Goal: Information Seeking & Learning: Understand process/instructions

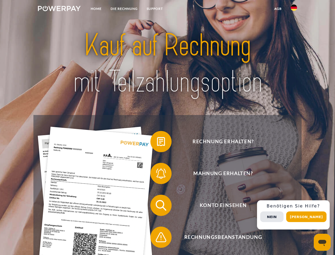
click at [59, 9] on img at bounding box center [59, 8] width 43 height 5
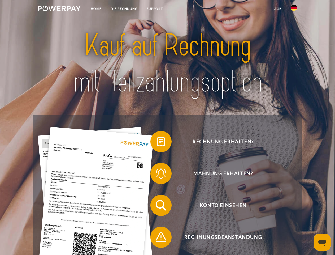
click at [294, 9] on img at bounding box center [294, 8] width 6 height 6
click at [278, 9] on link "agb" at bounding box center [278, 9] width 16 height 10
click at [157, 142] on span at bounding box center [153, 141] width 27 height 27
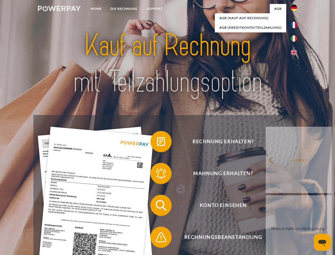
click at [157, 174] on span at bounding box center [153, 173] width 27 height 27
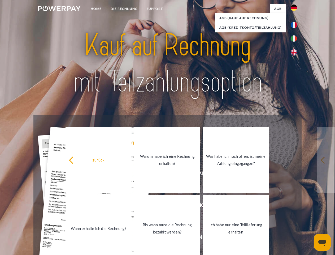
click at [157, 206] on link "Bis wann muss die Rechnung bezahlt werden?" at bounding box center [167, 228] width 66 height 66
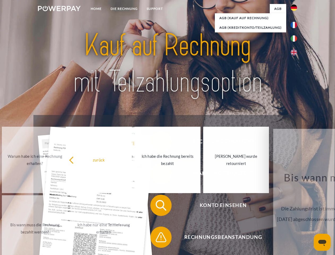
click at [157, 238] on span at bounding box center [153, 237] width 27 height 27
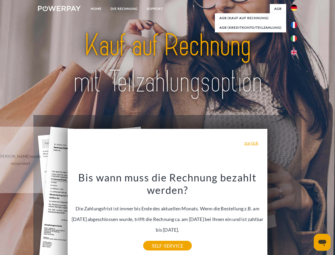
click at [295, 215] on div "Rechnung erhalten? Mahnung erhalten? Konto einsehen" at bounding box center [167, 221] width 268 height 212
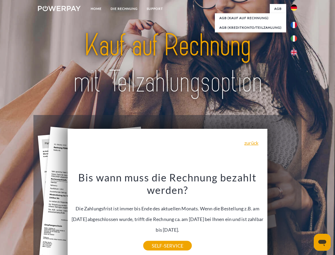
click at [282, 216] on span "Konto einsehen" at bounding box center [223, 204] width 130 height 21
click at [308, 216] on header "Home DIE RECHNUNG SUPPORT" at bounding box center [167, 183] width 335 height 366
